Goal: Task Accomplishment & Management: Use online tool/utility

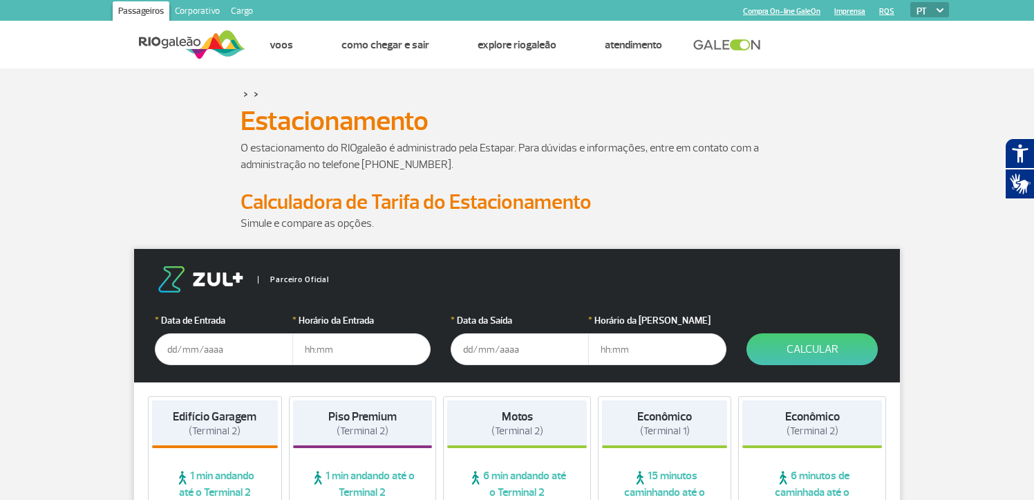
scroll to position [69, 0]
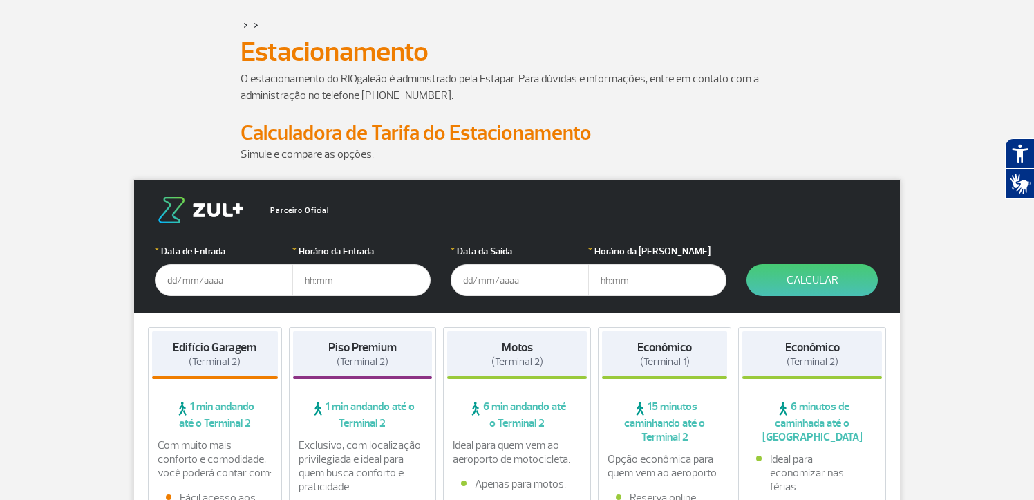
click at [209, 281] on input "text" at bounding box center [224, 280] width 138 height 32
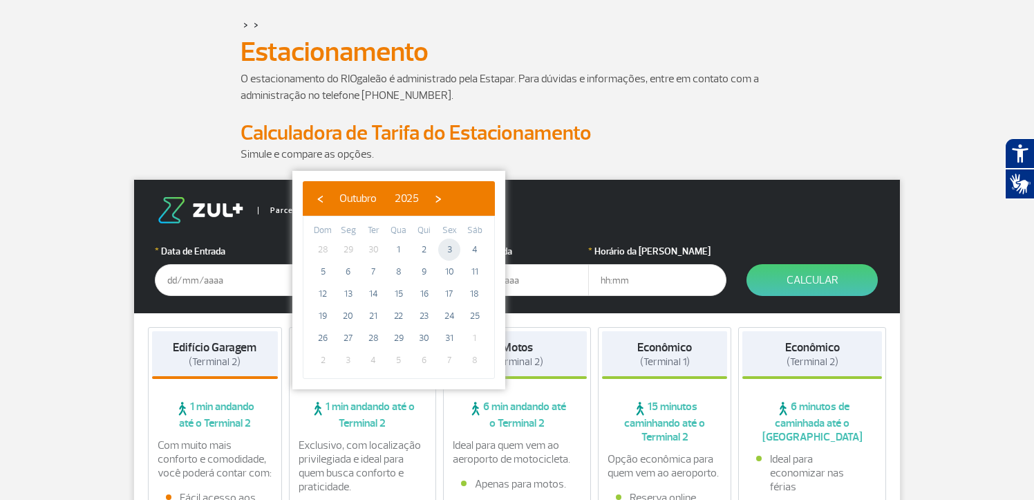
click at [452, 248] on span "3" at bounding box center [449, 250] width 22 height 22
type input "[DATE]"
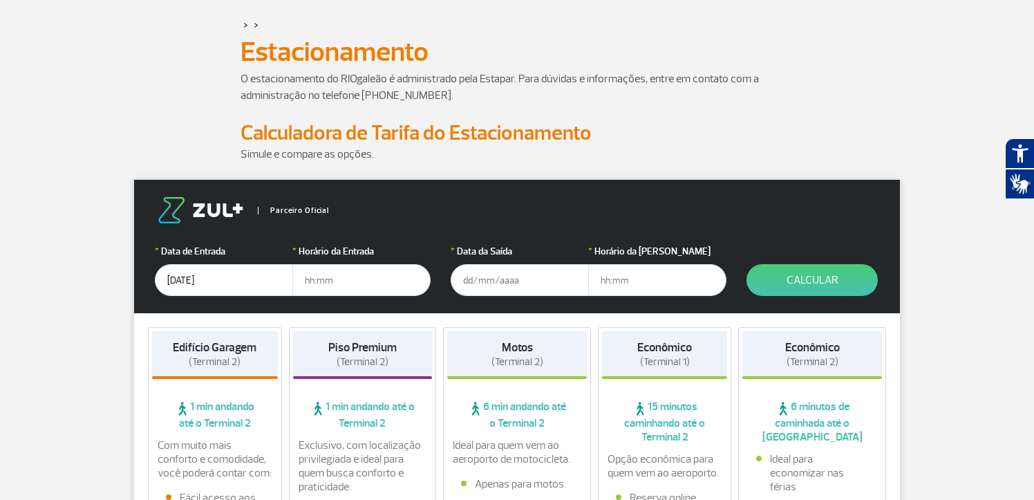
click at [310, 278] on input "text" at bounding box center [361, 280] width 138 height 32
type input "14:30"
click at [465, 283] on input "text" at bounding box center [520, 280] width 138 height 32
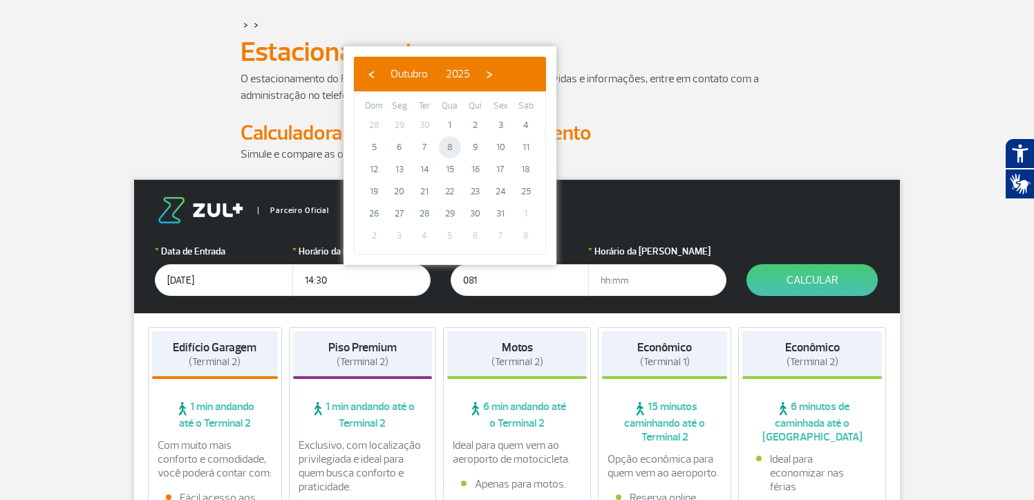
type input "[DATE]"
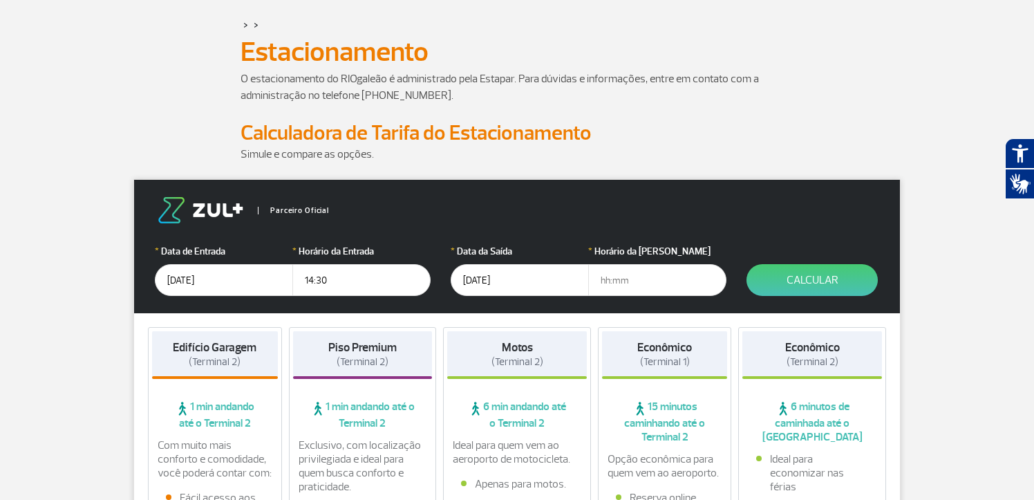
click at [620, 281] on input "text" at bounding box center [657, 280] width 138 height 32
type input "19:00"
click at [818, 289] on button "Calcular" at bounding box center [812, 280] width 131 height 32
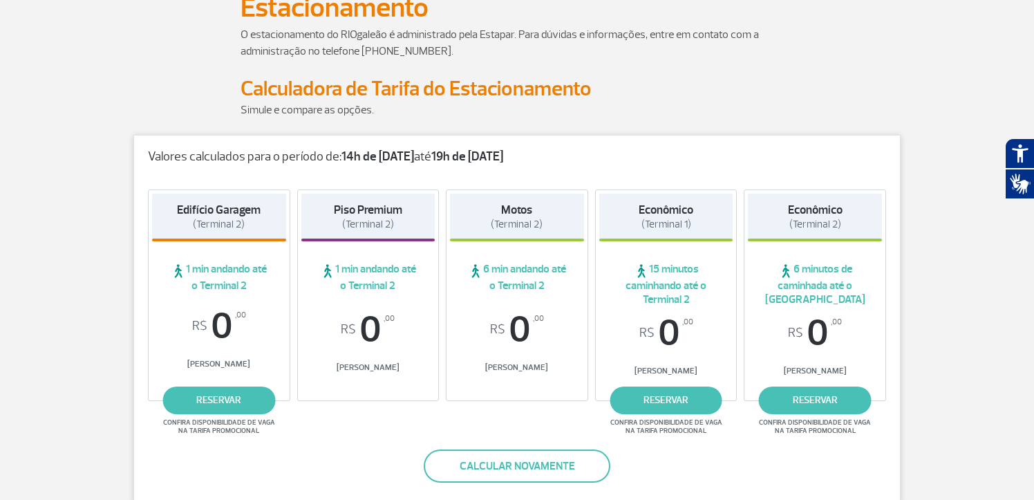
scroll to position [138, 0]
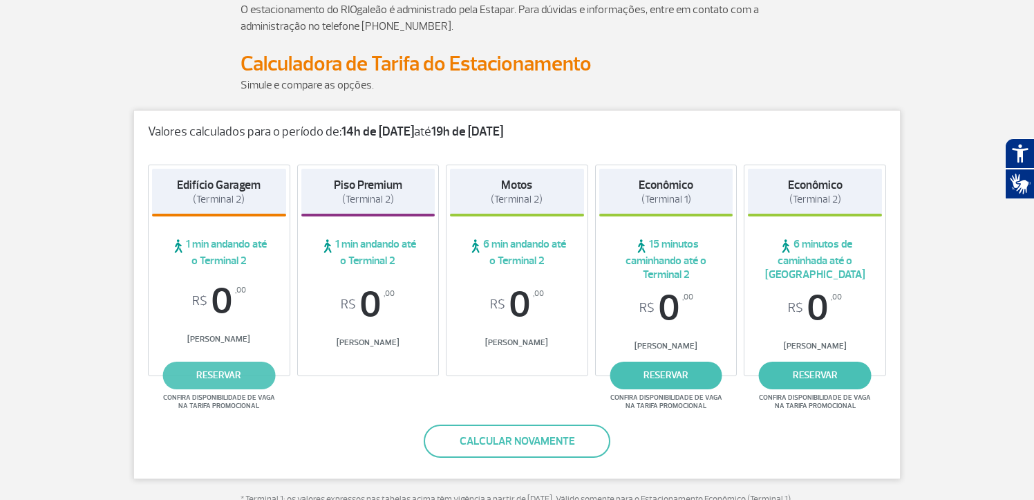
click at [215, 373] on link "reservar" at bounding box center [218, 376] width 113 height 28
